Goal: Check status: Check status

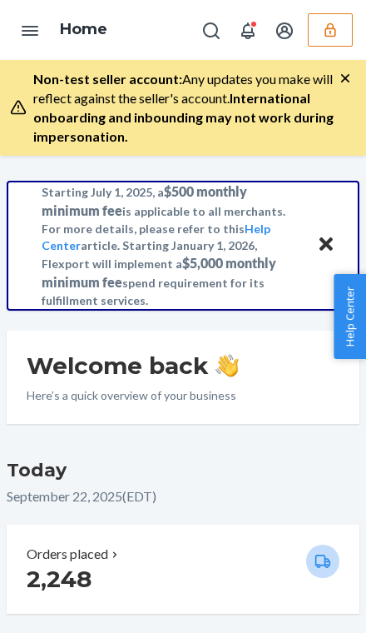
click at [280, 33] on icon "Open account menu" at bounding box center [284, 30] width 17 height 17
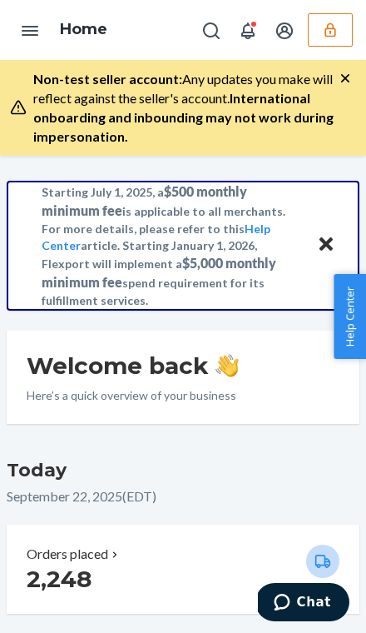
click at [337, 36] on icon "button" at bounding box center [330, 30] width 17 height 17
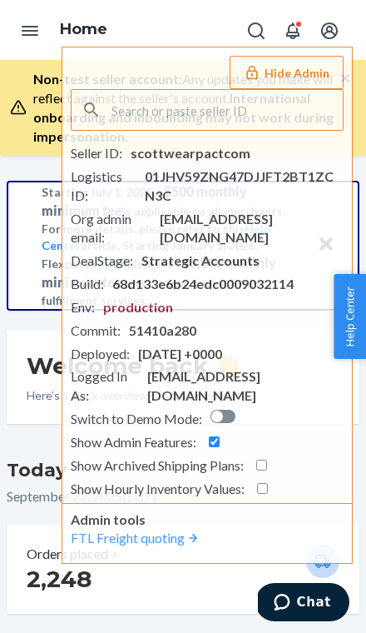
click at [342, 34] on button "Open account menu" at bounding box center [329, 29] width 33 height 33
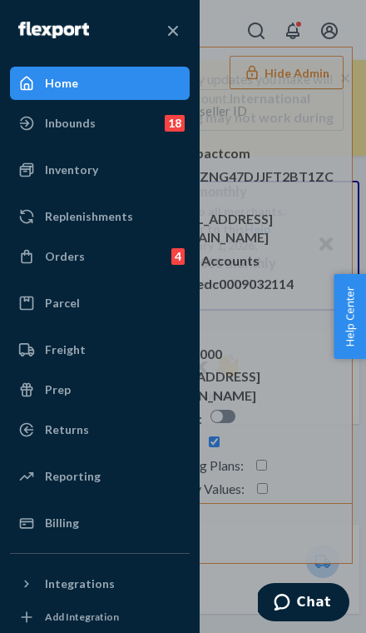
click at [131, 261] on div "Orders 4" at bounding box center [100, 256] width 176 height 30
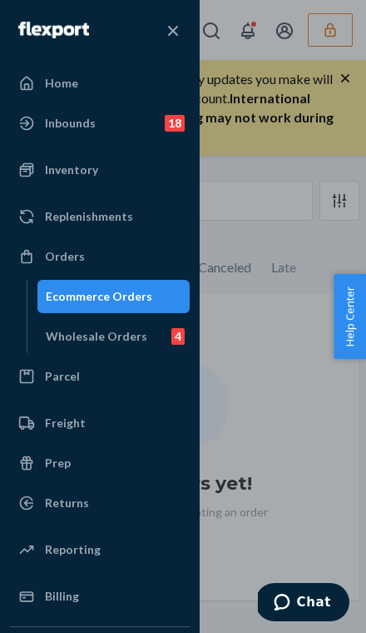
click at [152, 335] on div "Wholesale Orders 4" at bounding box center [114, 336] width 150 height 30
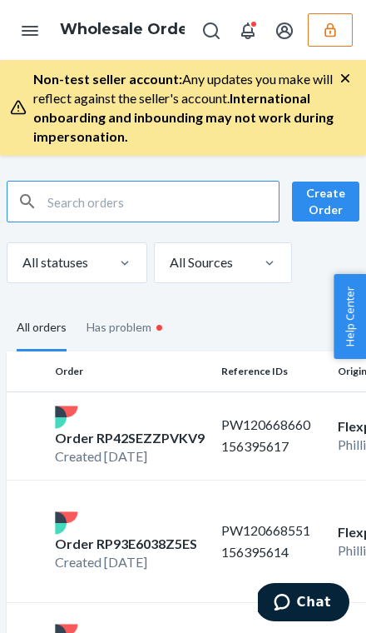
click at [211, 195] on input "text" at bounding box center [162, 201] width 231 height 40
click at [181, 190] on input "text" at bounding box center [162, 201] width 231 height 40
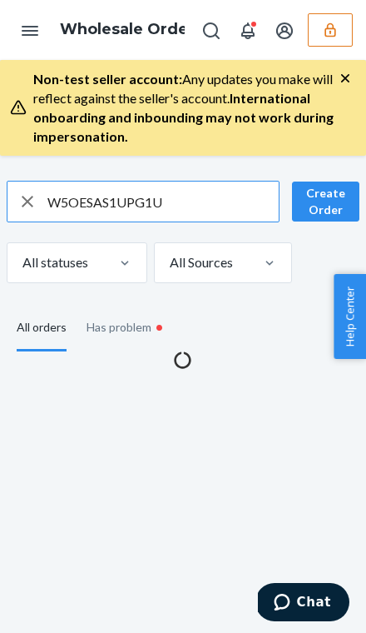
type input "W5OESAS1UPG1U"
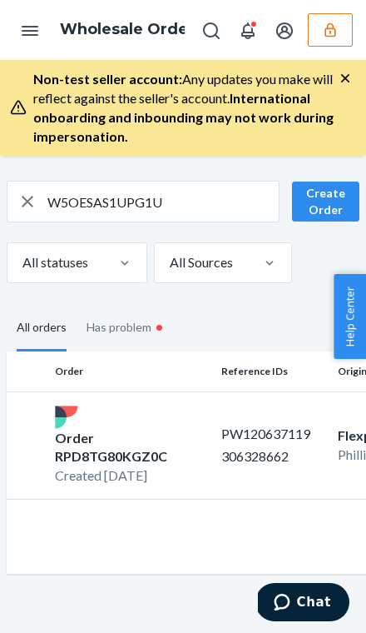
click at [288, 451] on td "PW120637119 306328662" at bounding box center [273, 445] width 117 height 108
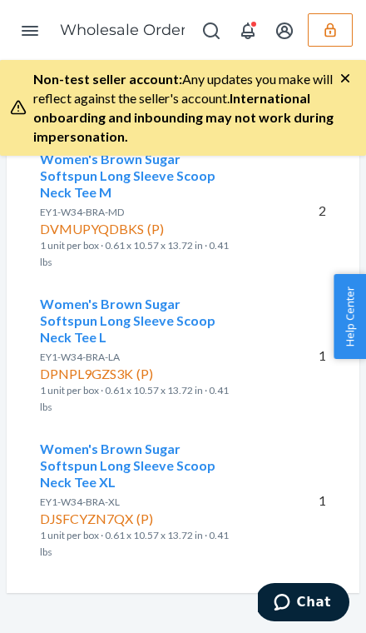
scroll to position [2673, 0]
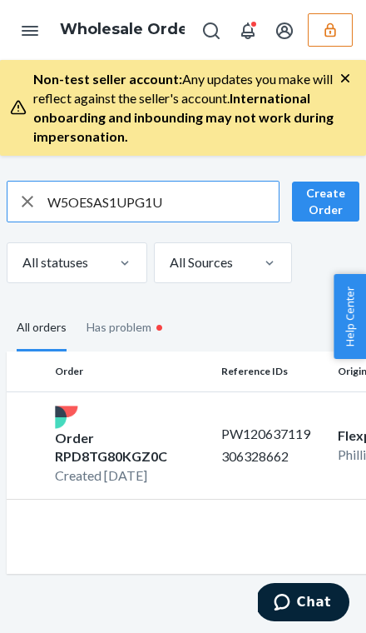
click at [196, 193] on input "W5OESAS1UPG1U" at bounding box center [162, 201] width 231 height 40
click at [196, 192] on input "W5OESAS1UPG1U" at bounding box center [162, 201] width 231 height 40
click at [192, 190] on input "W5OESAS1UPG1U" at bounding box center [162, 201] width 231 height 40
click at [185, 191] on input "W5OESAS1UPG1U" at bounding box center [162, 201] width 231 height 40
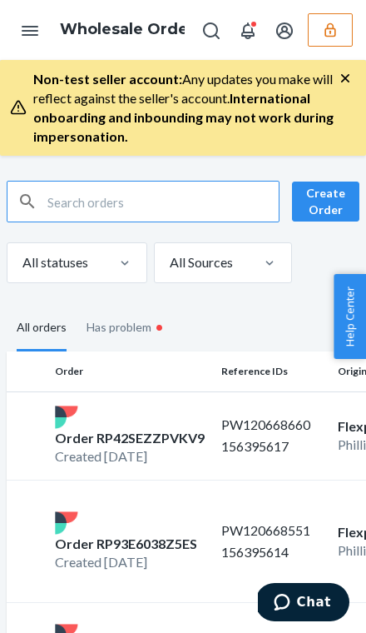
click at [206, 204] on input "text" at bounding box center [162, 201] width 231 height 40
click at [176, 194] on input "text" at bounding box center [162, 201] width 231 height 40
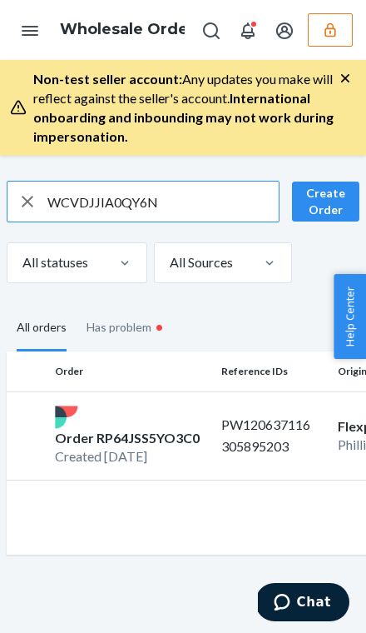
type input "WCVDJJIA0QY6N"
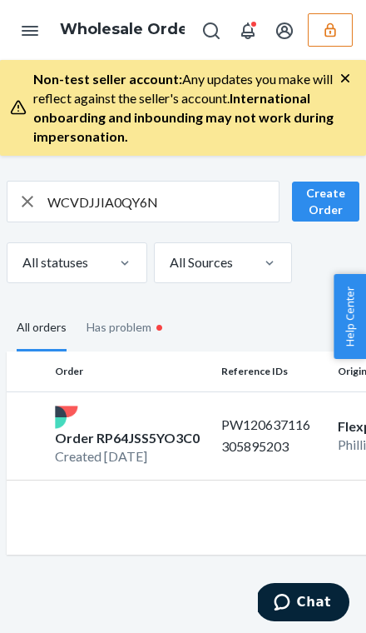
click at [312, 440] on p "305895203" at bounding box center [272, 446] width 103 height 19
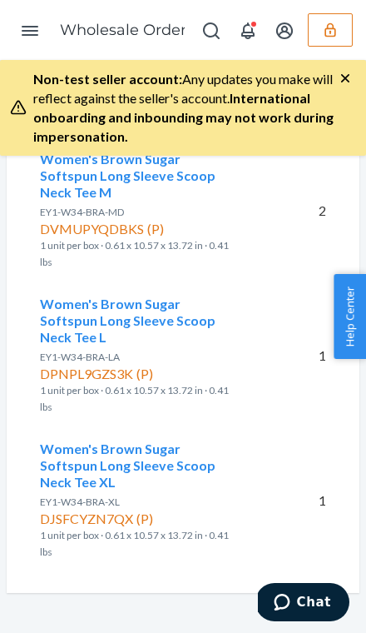
scroll to position [2613, 0]
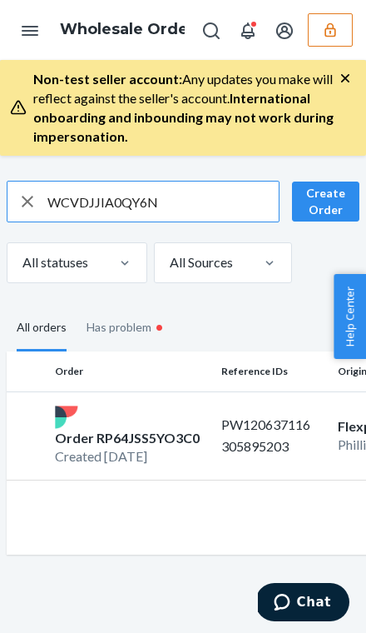
click at [189, 189] on input "WCVDJJIA0QY6N" at bounding box center [162, 201] width 231 height 40
click at [189, 187] on input "WCVDJJIA0QY6N" at bounding box center [162, 201] width 231 height 40
paste input "YGU8ZP6T8NEI"
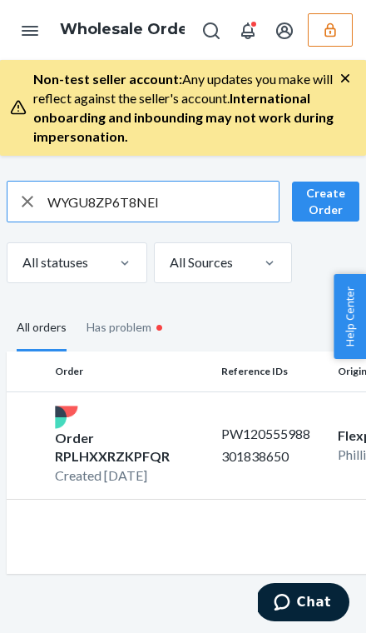
type input "WYGU8ZP6T8NEI"
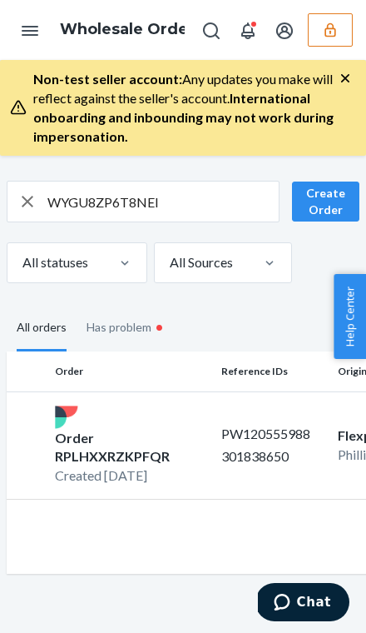
click at [305, 447] on p "301838650" at bounding box center [272, 456] width 103 height 19
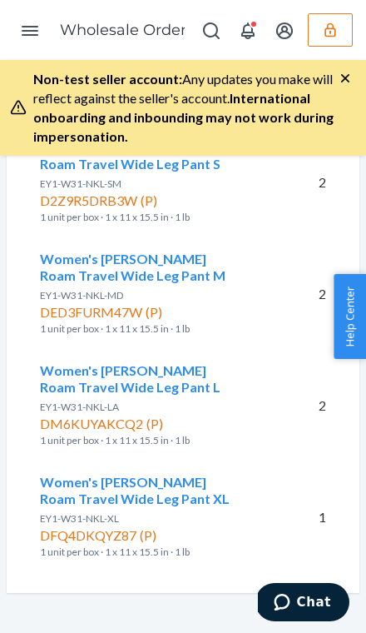
scroll to position [4446, 0]
